Goal: Transaction & Acquisition: Book appointment/travel/reservation

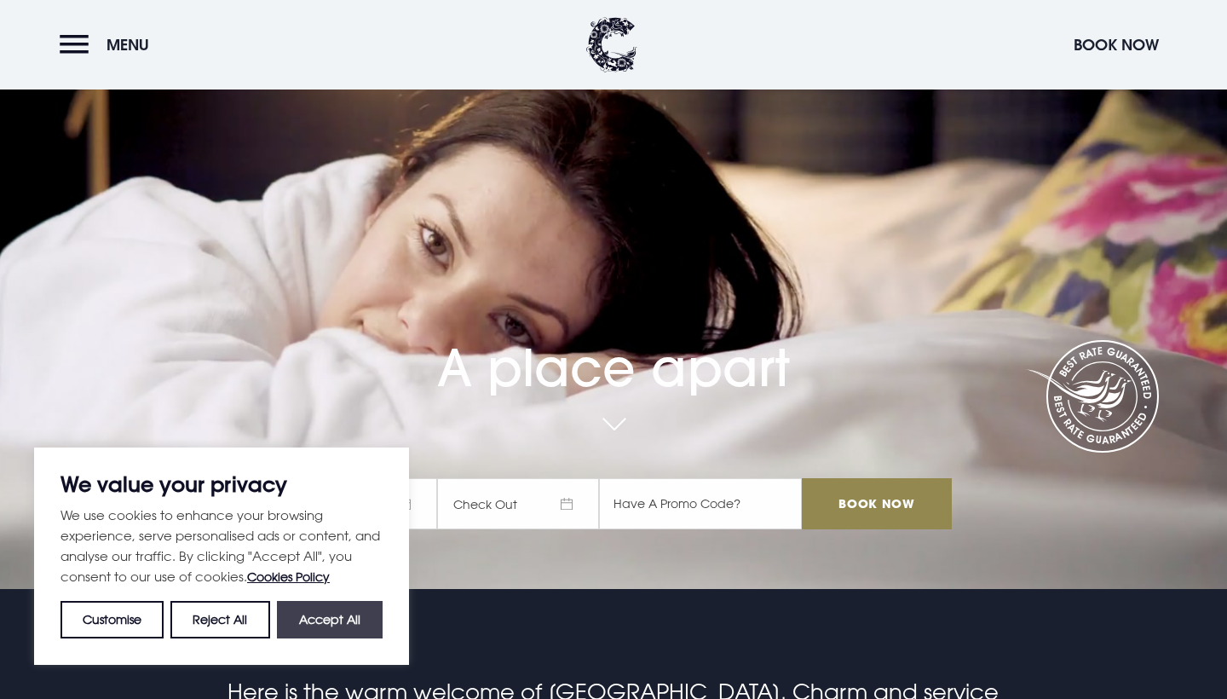
click at [342, 604] on button "Accept All" at bounding box center [330, 619] width 106 height 37
checkbox input "true"
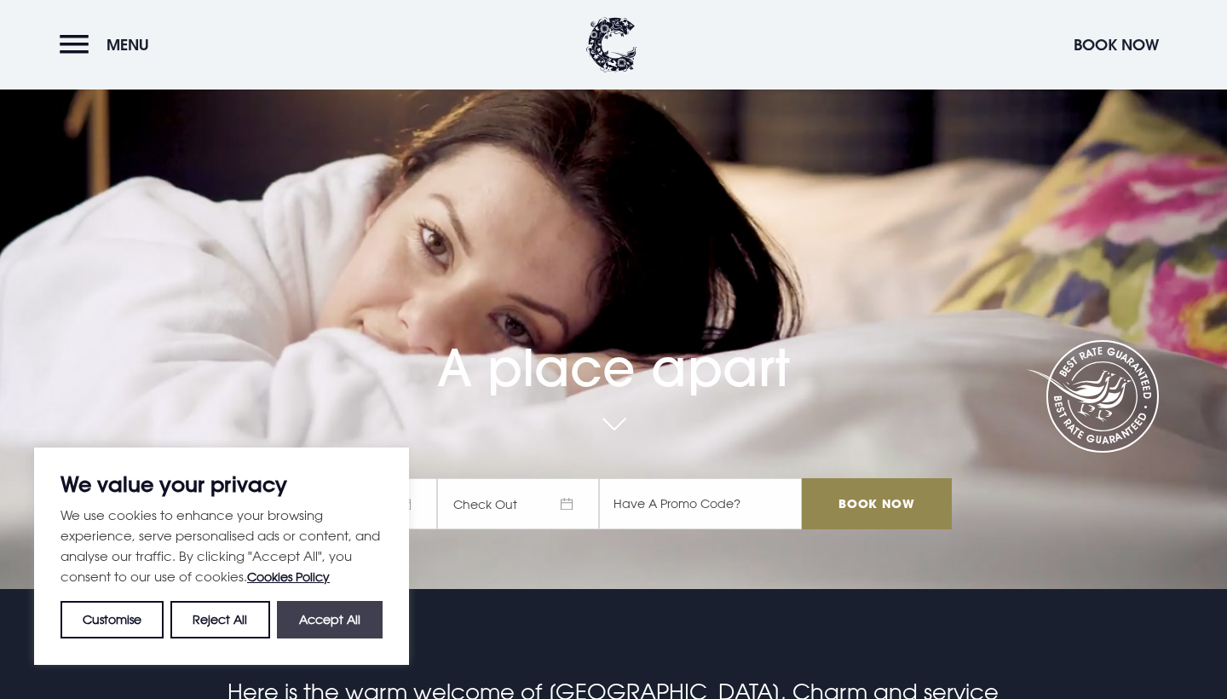
checkbox input "true"
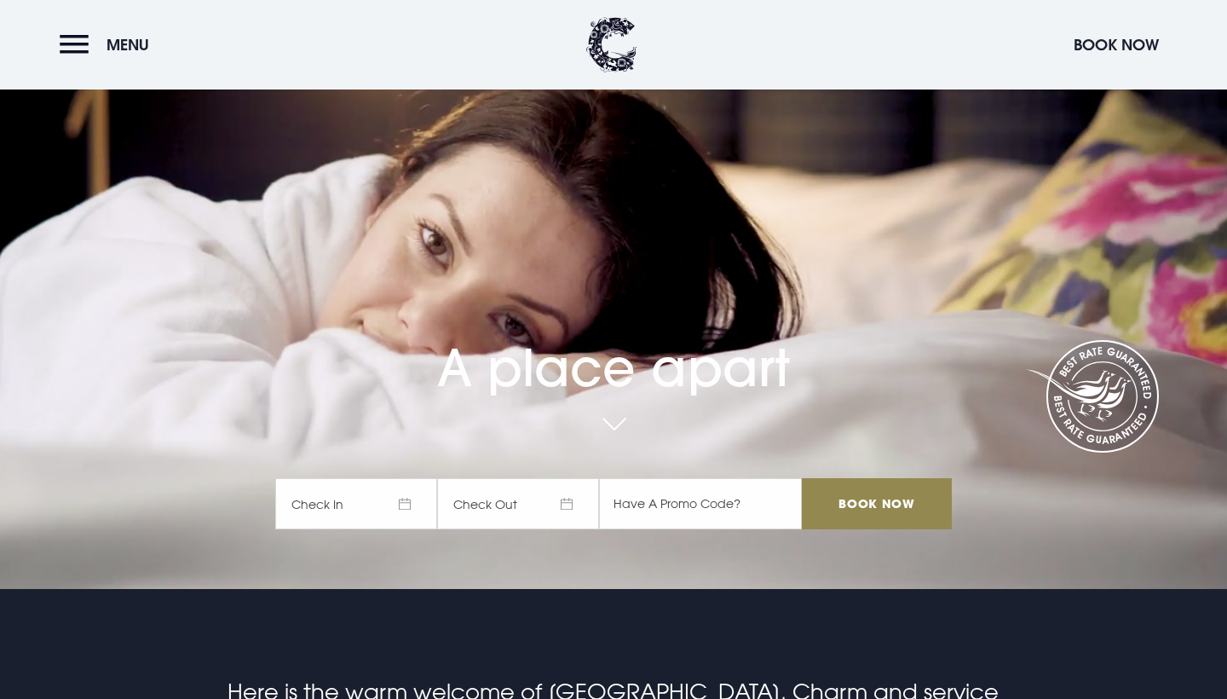
click at [389, 496] on span "Check In" at bounding box center [356, 503] width 162 height 51
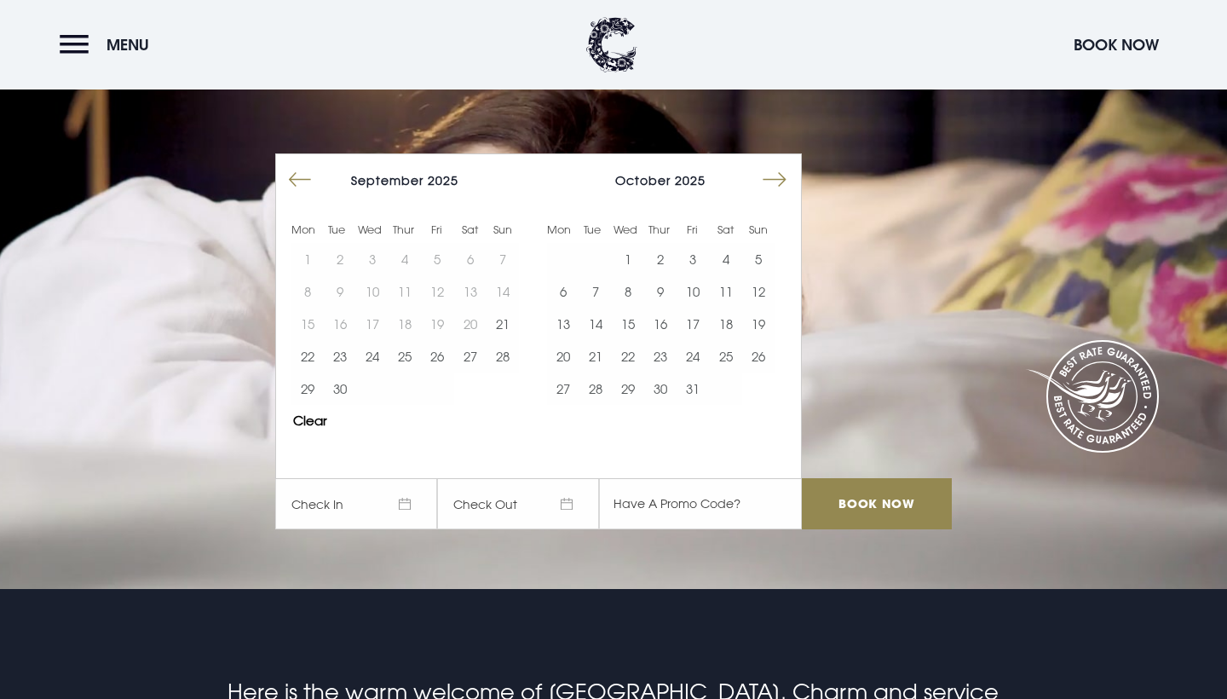
click at [774, 179] on button "Move forward to switch to the next month." at bounding box center [774, 180] width 32 height 32
click at [774, 180] on button "Move forward to switch to the next month." at bounding box center [774, 180] width 32 height 32
click at [348, 378] on button "30" at bounding box center [340, 388] width 32 height 32
click at [372, 380] on button "31" at bounding box center [372, 388] width 32 height 32
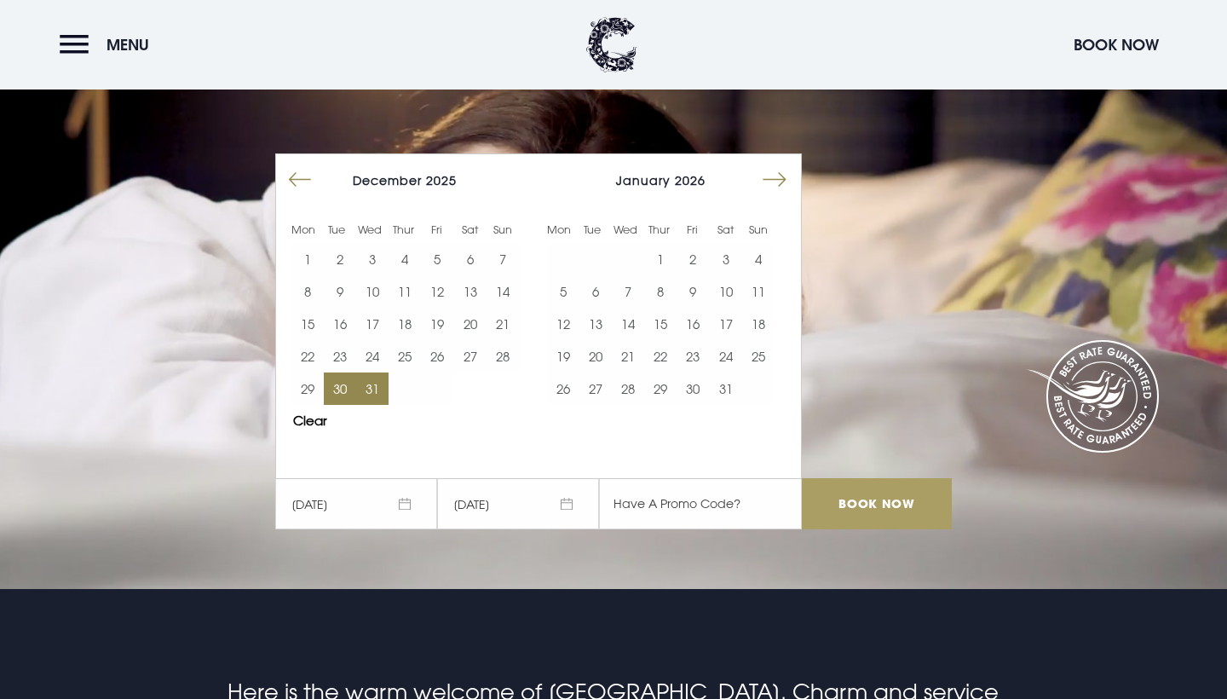
click at [865, 502] on input "Book Now" at bounding box center [877, 503] width 150 height 51
